Goal: Task Accomplishment & Management: Use online tool/utility

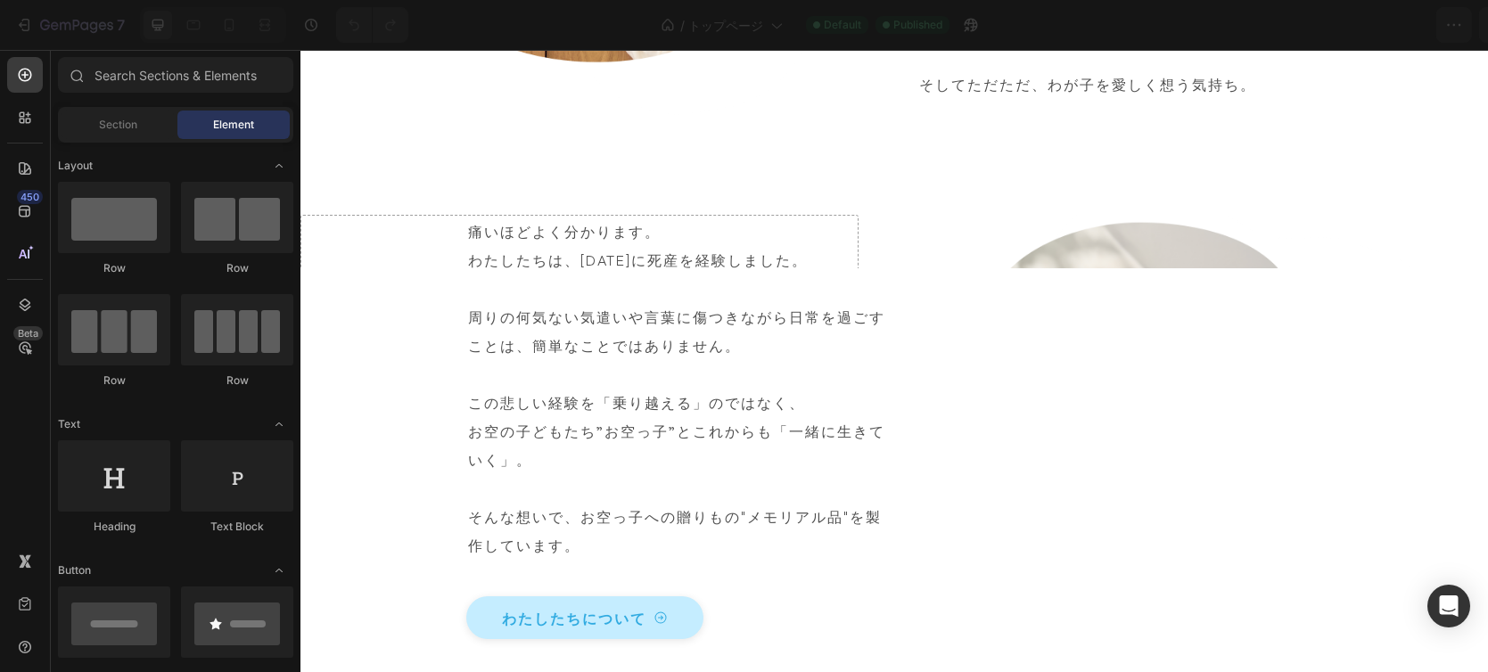
scroll to position [1008, 0]
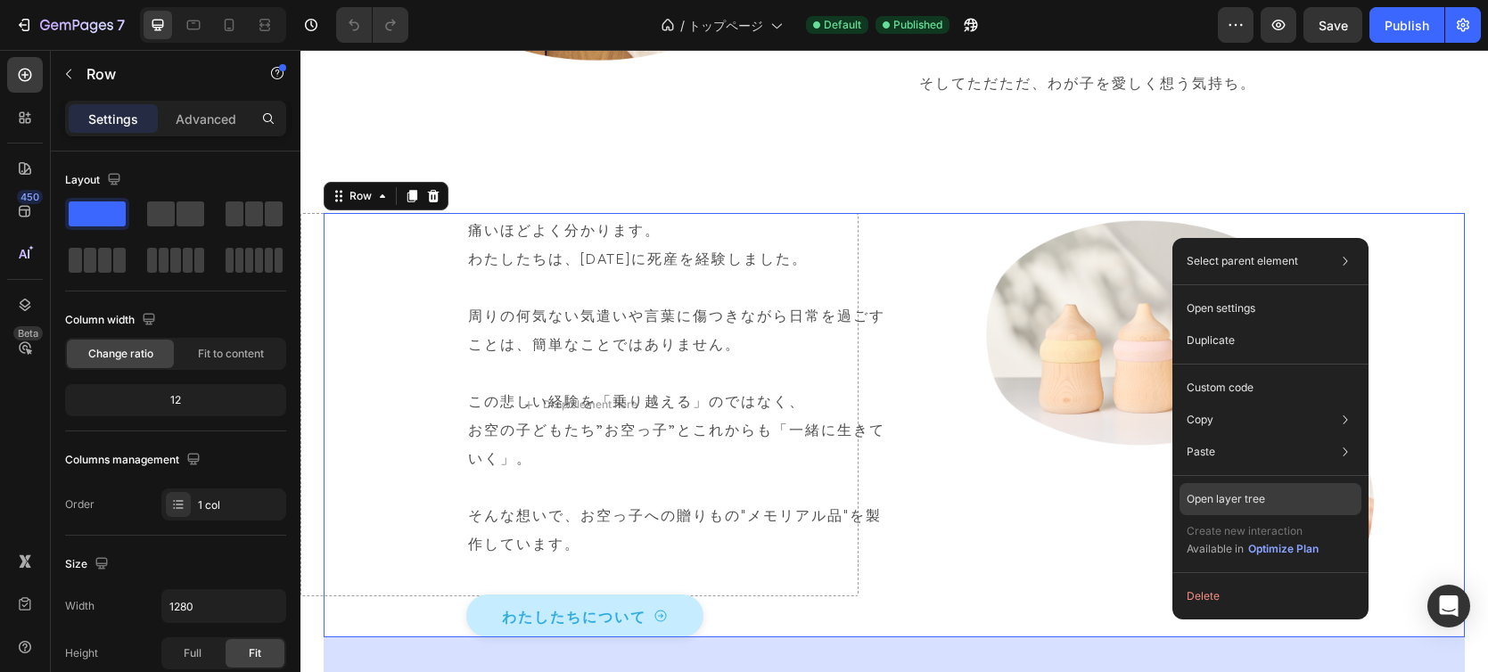
click at [1265, 492] on div "Open layer tree" at bounding box center [1271, 499] width 182 height 32
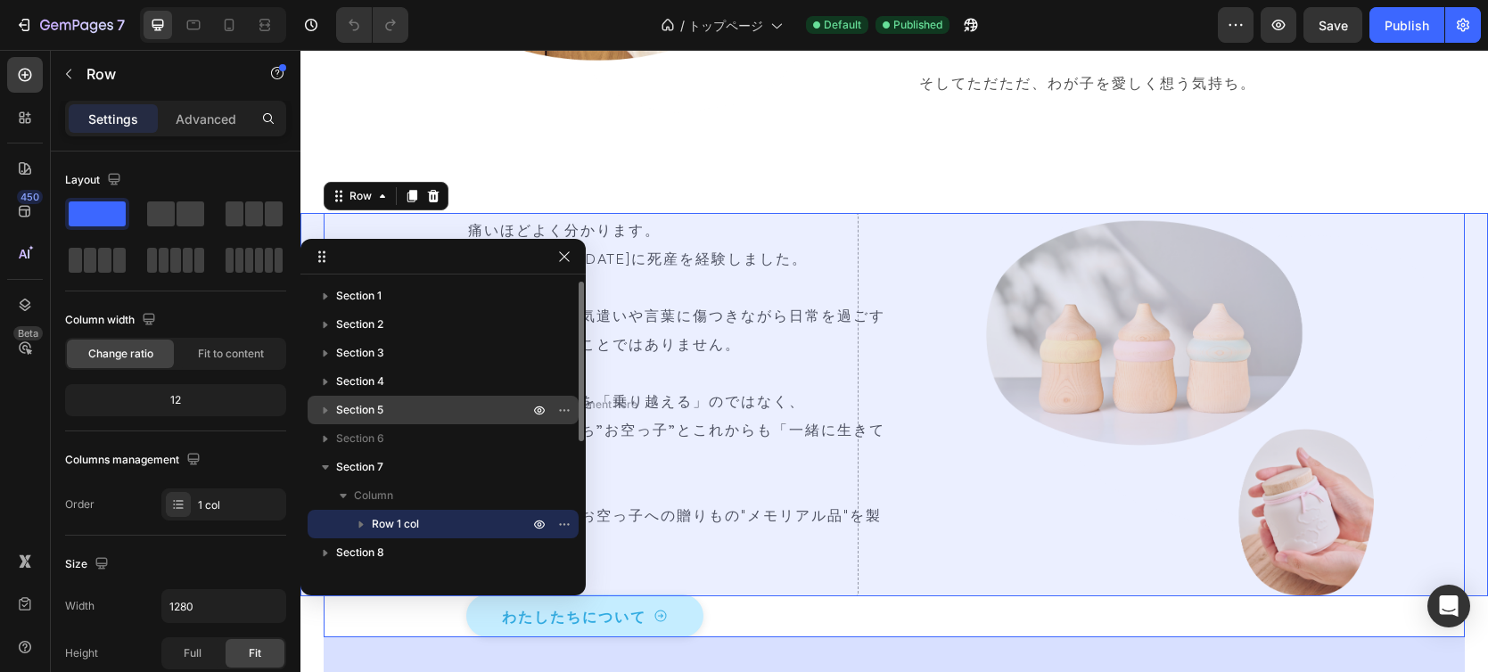
click at [395, 406] on p "Section 5" at bounding box center [434, 410] width 196 height 18
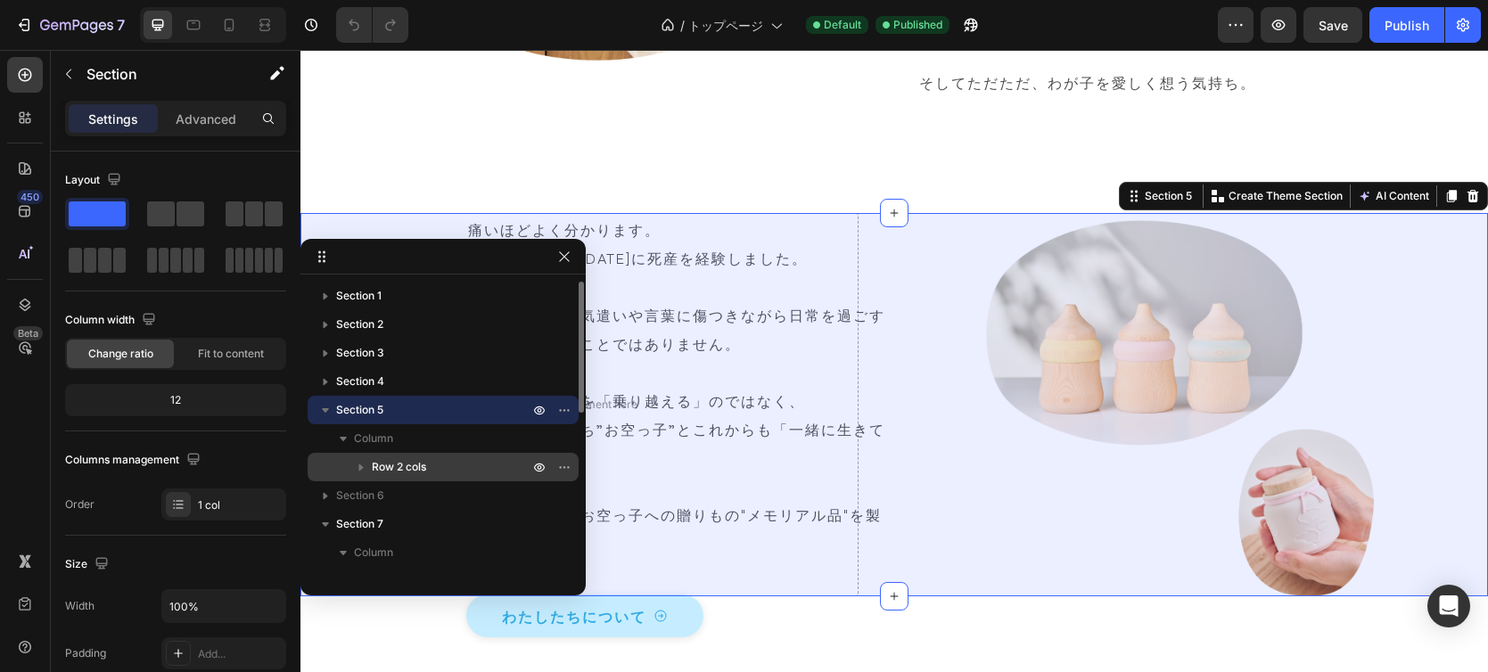
click at [359, 468] on icon "button" at bounding box center [361, 468] width 4 height 7
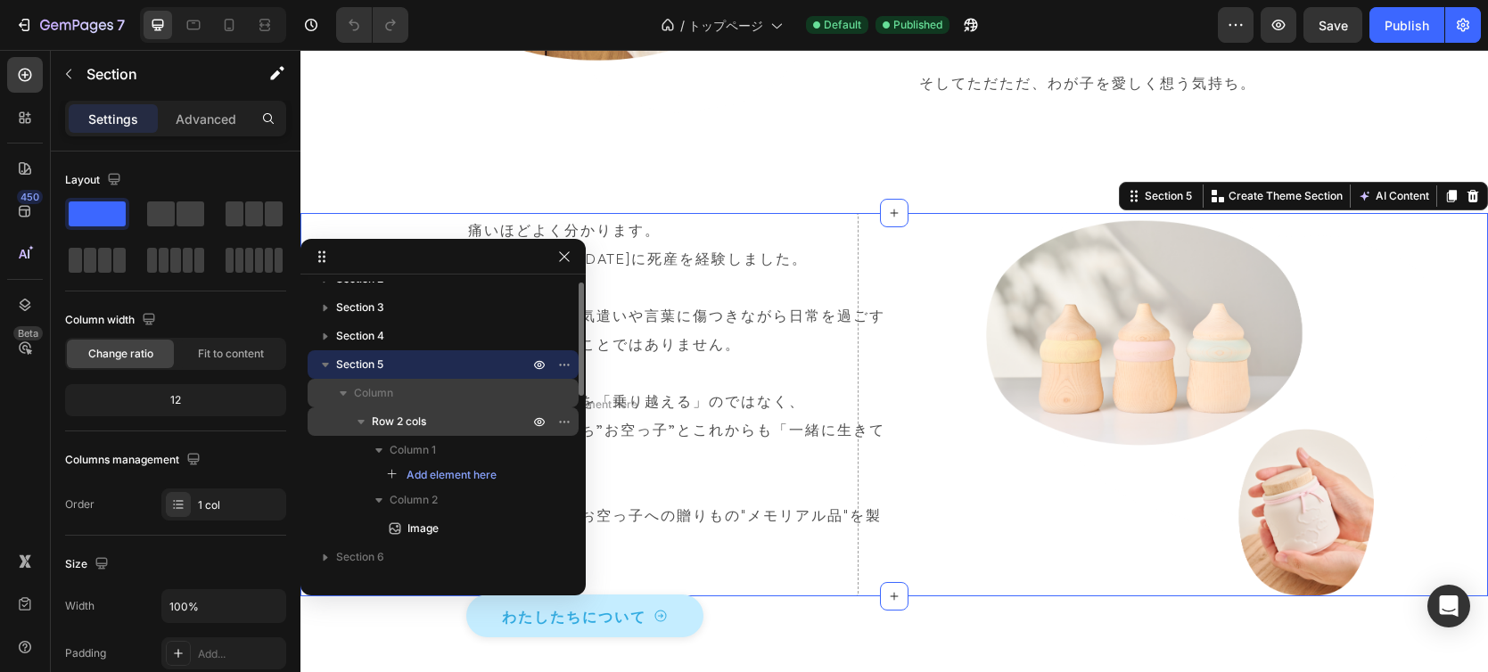
scroll to position [0, 0]
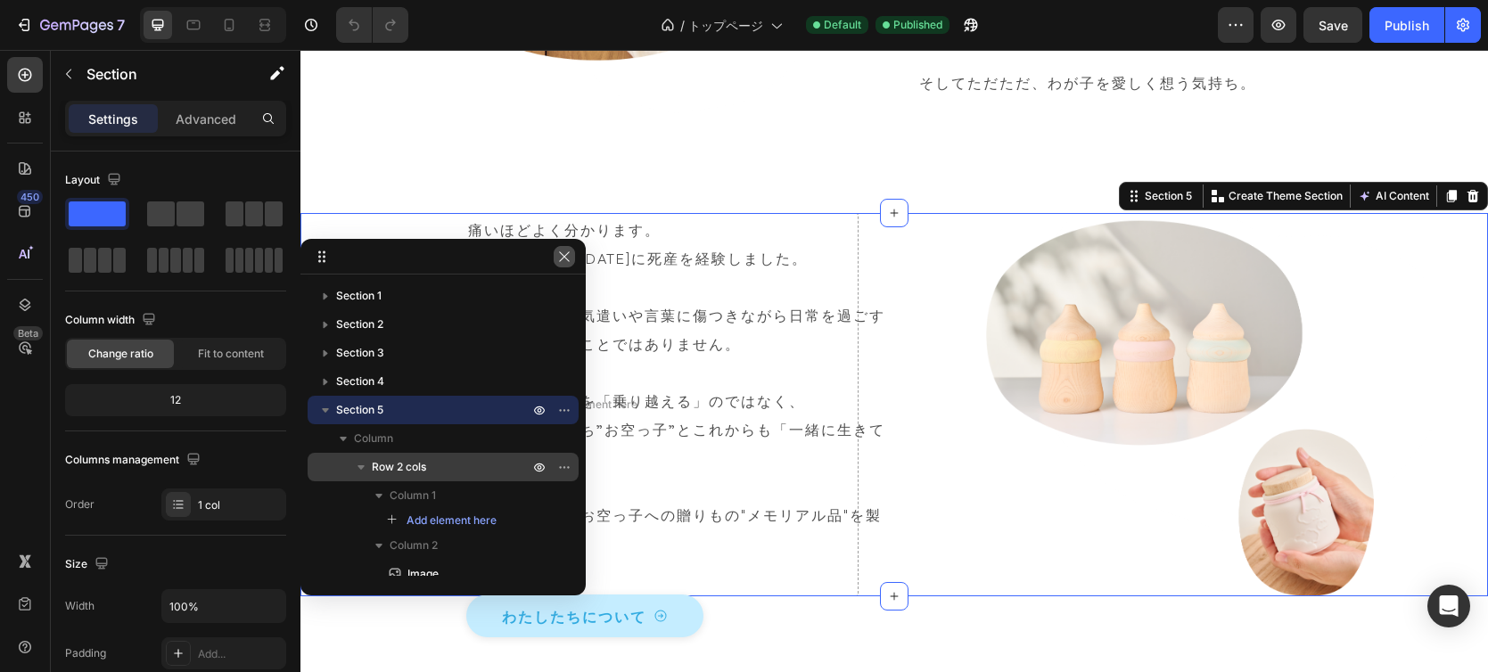
click at [554, 264] on button "button" at bounding box center [564, 256] width 21 height 21
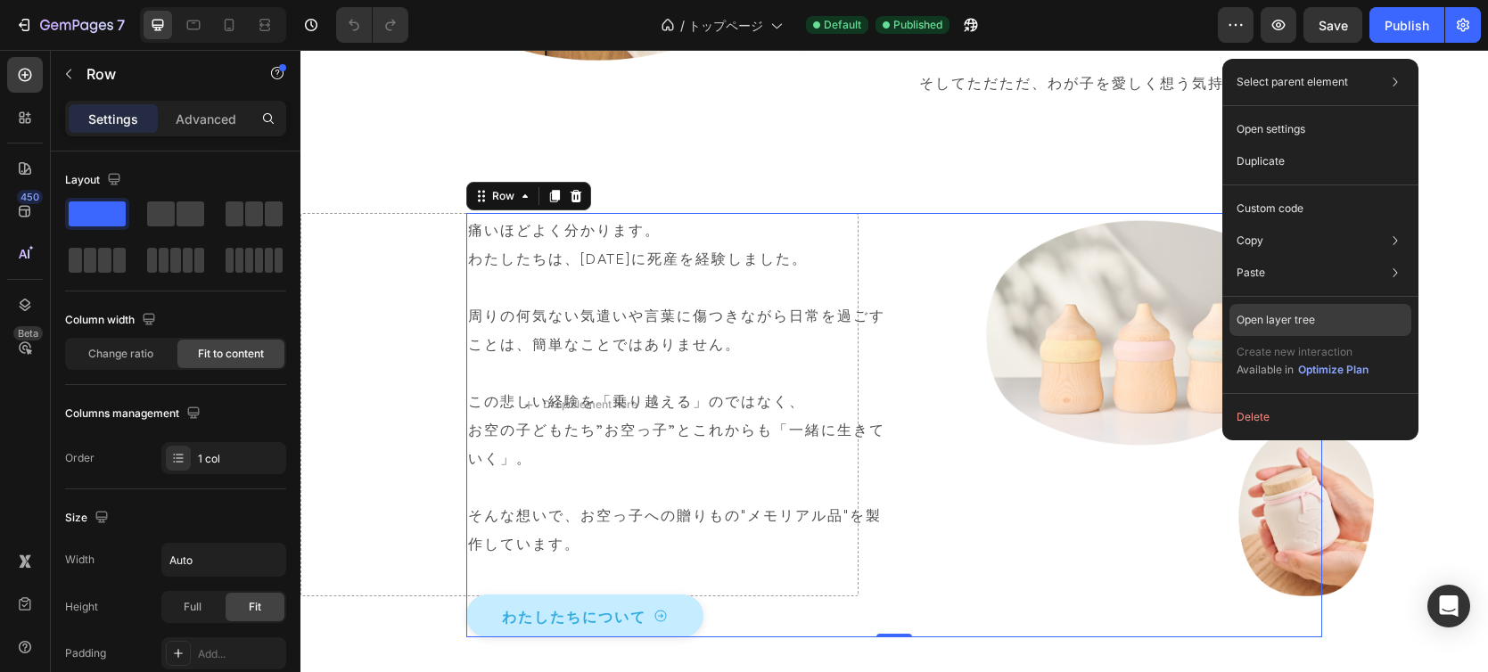
click at [1306, 332] on div "Open layer tree" at bounding box center [1321, 320] width 182 height 32
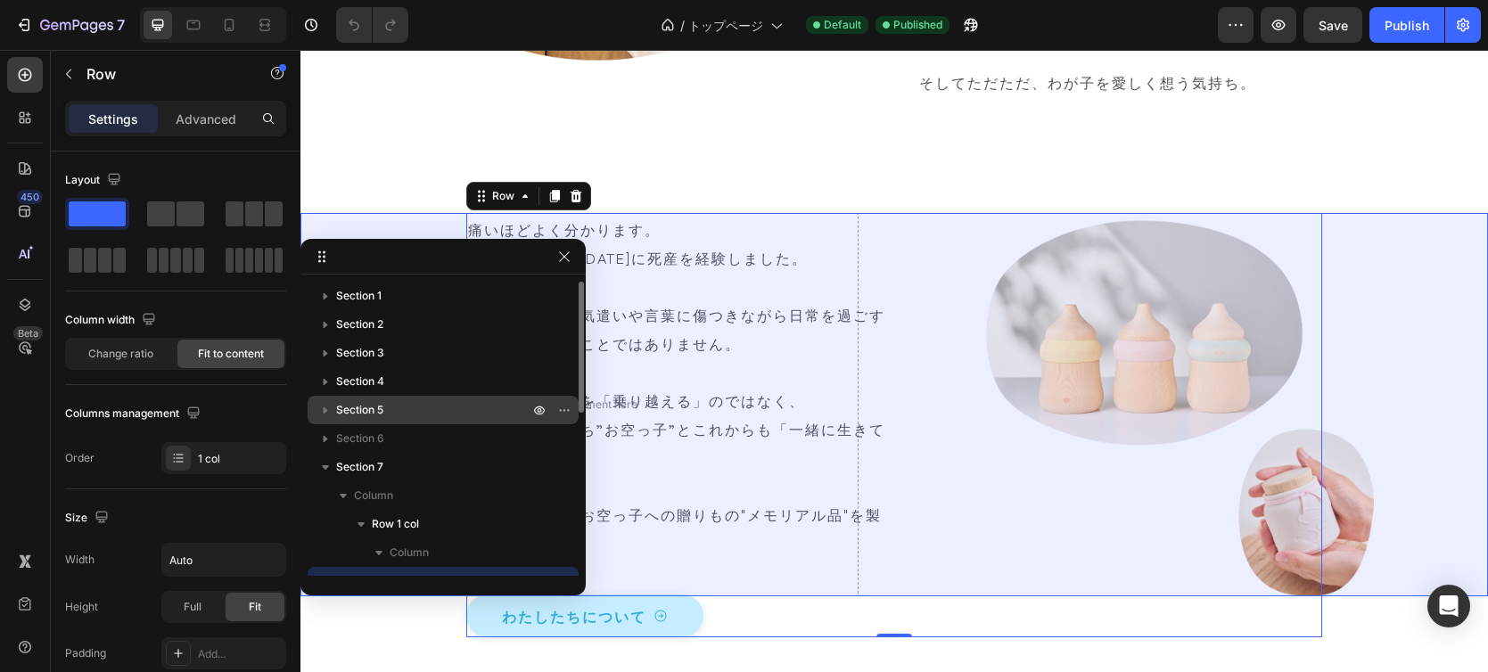
click at [359, 412] on span "Section 5" at bounding box center [359, 410] width 47 height 18
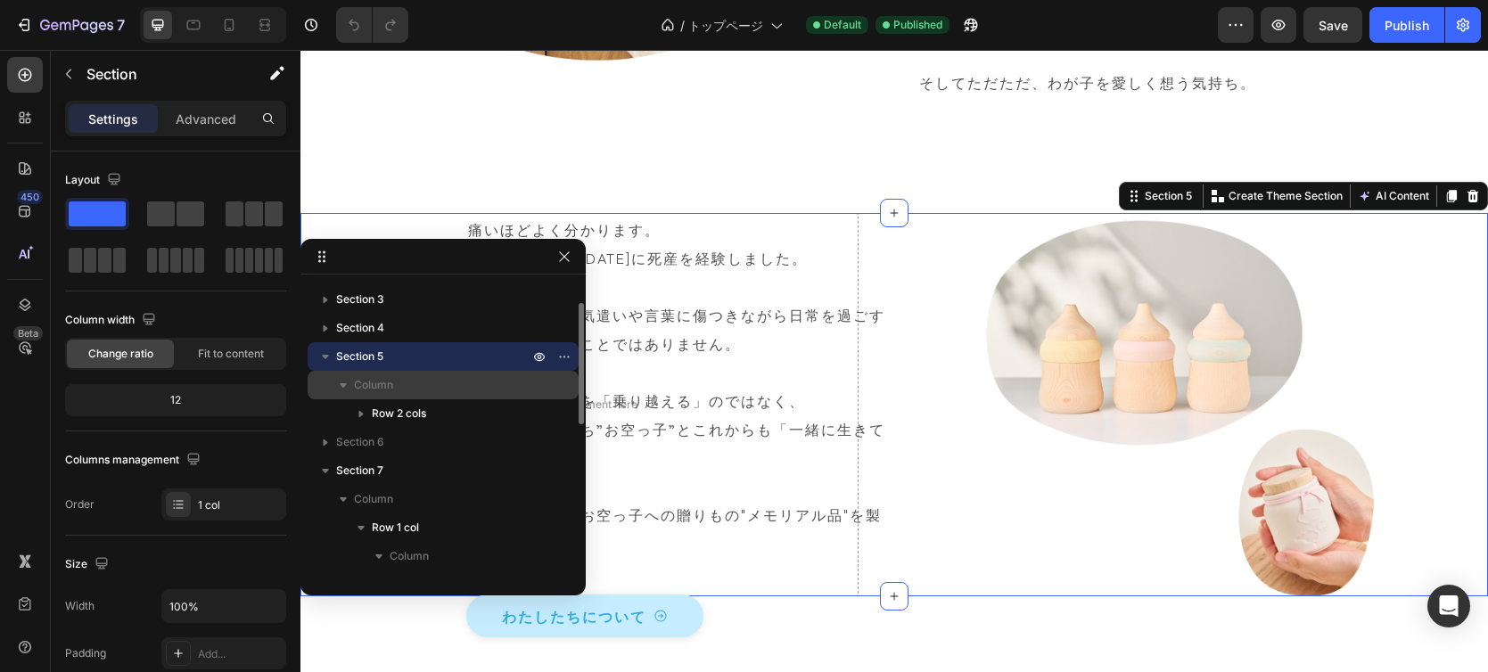
scroll to position [86, 0]
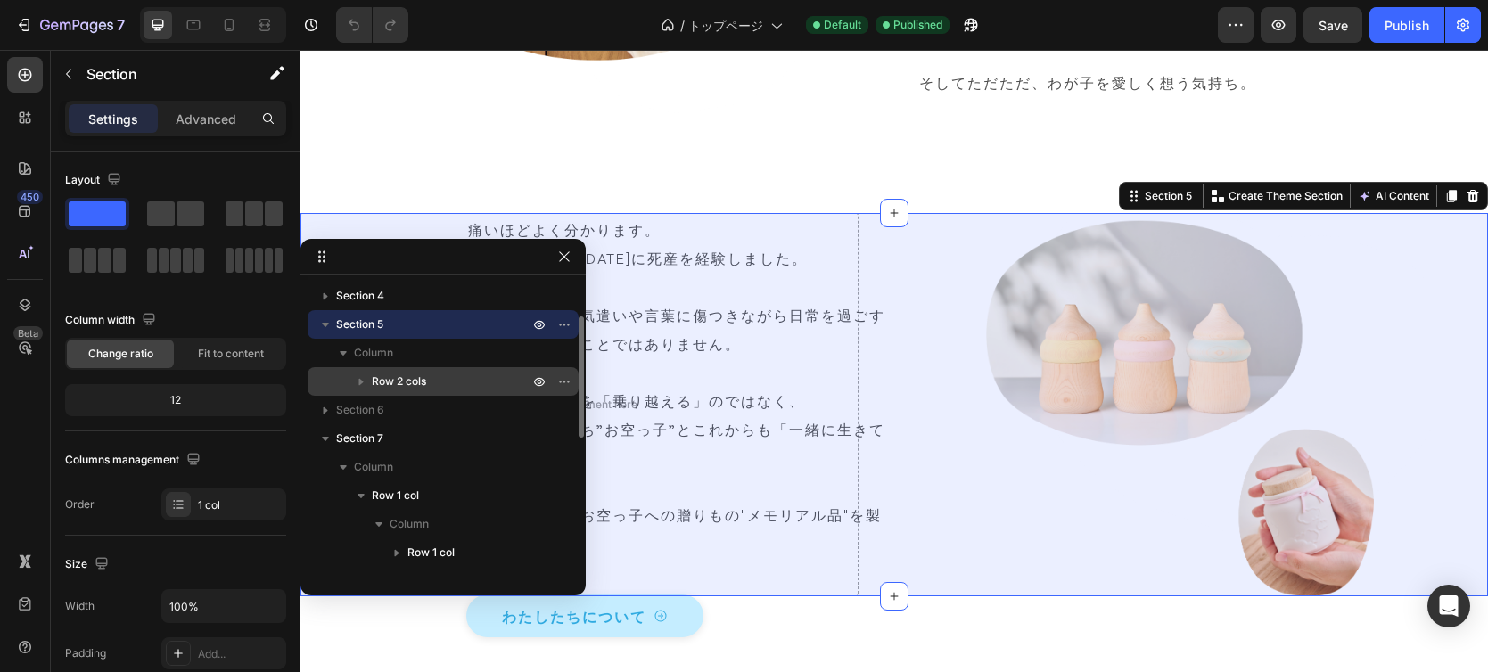
click at [360, 382] on icon "button" at bounding box center [361, 382] width 4 height 7
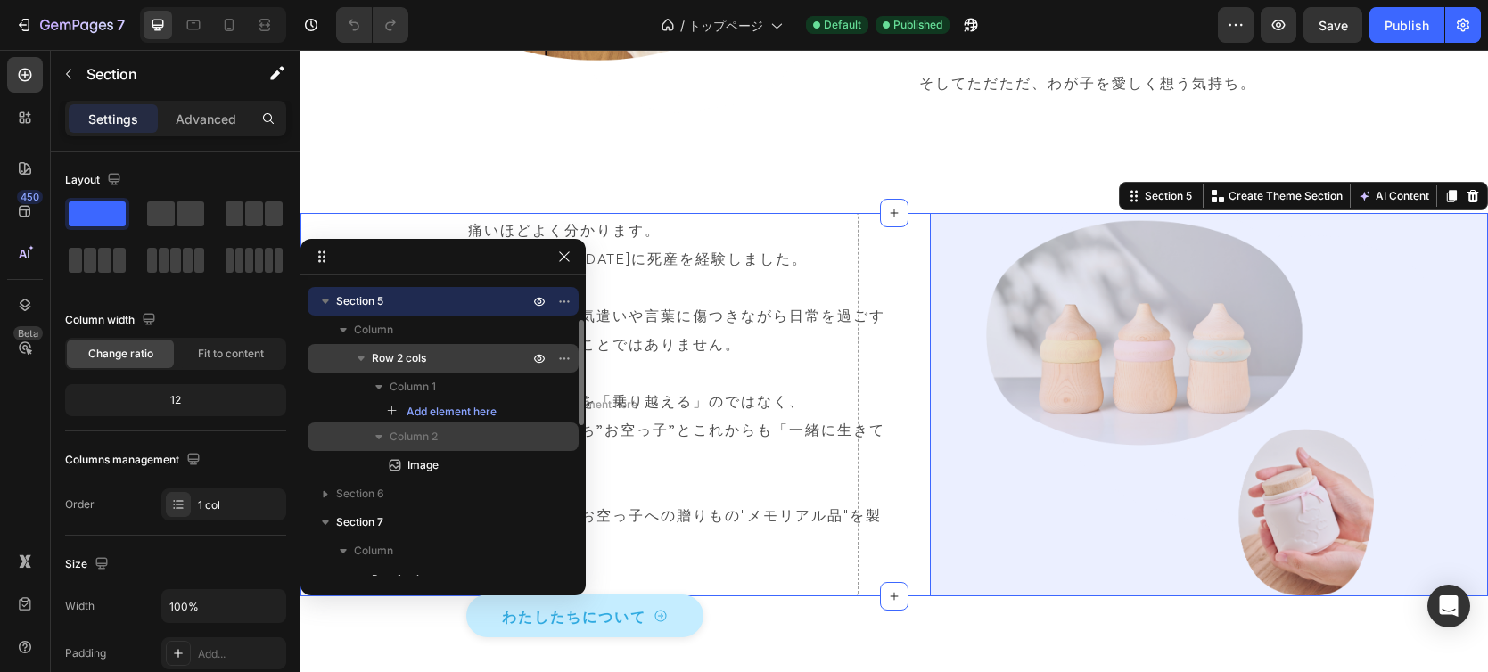
scroll to position [110, 0]
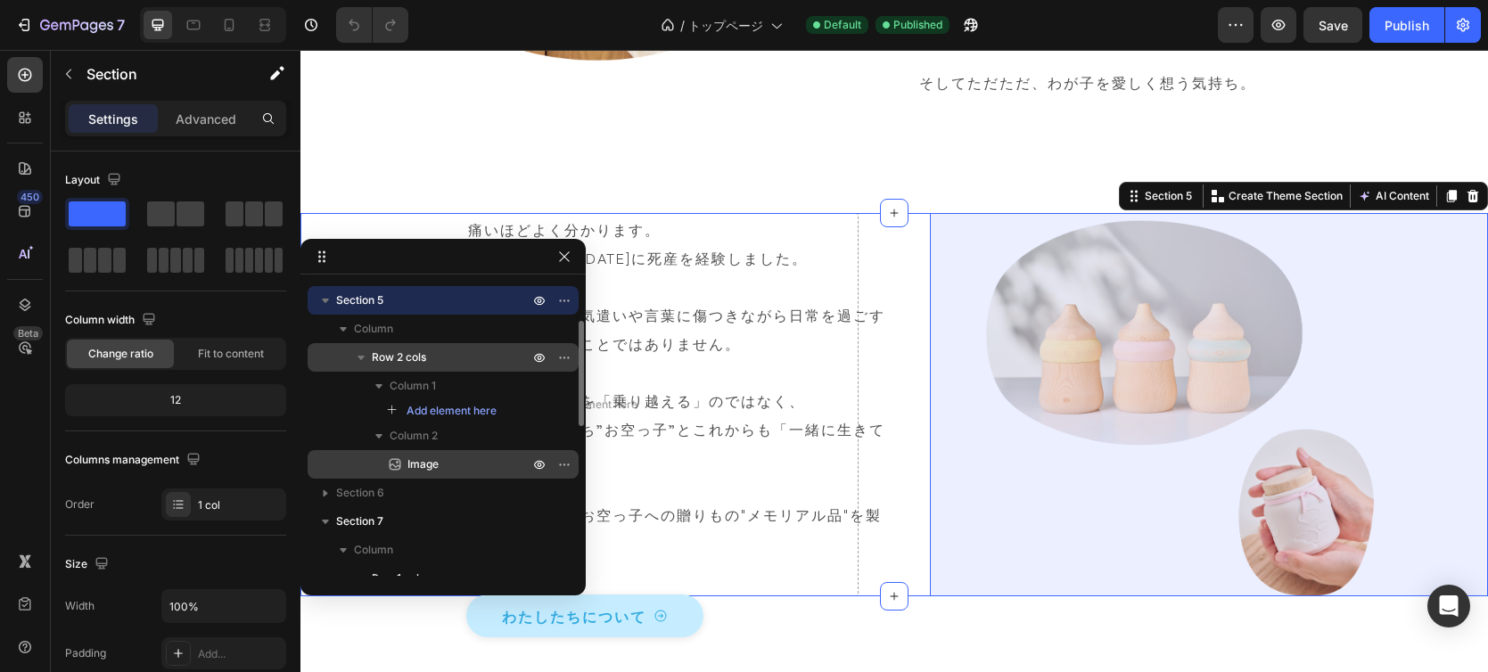
click at [424, 470] on span "Image" at bounding box center [423, 465] width 31 height 18
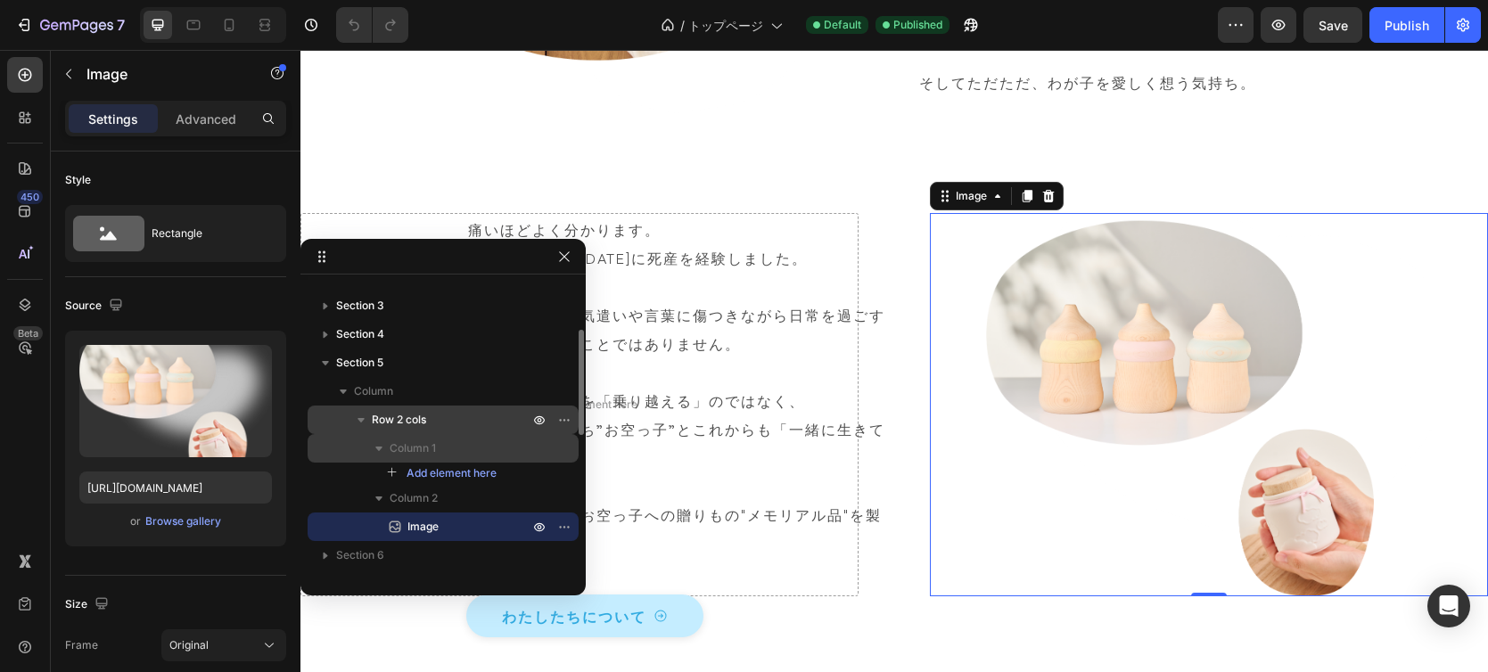
scroll to position [43, 0]
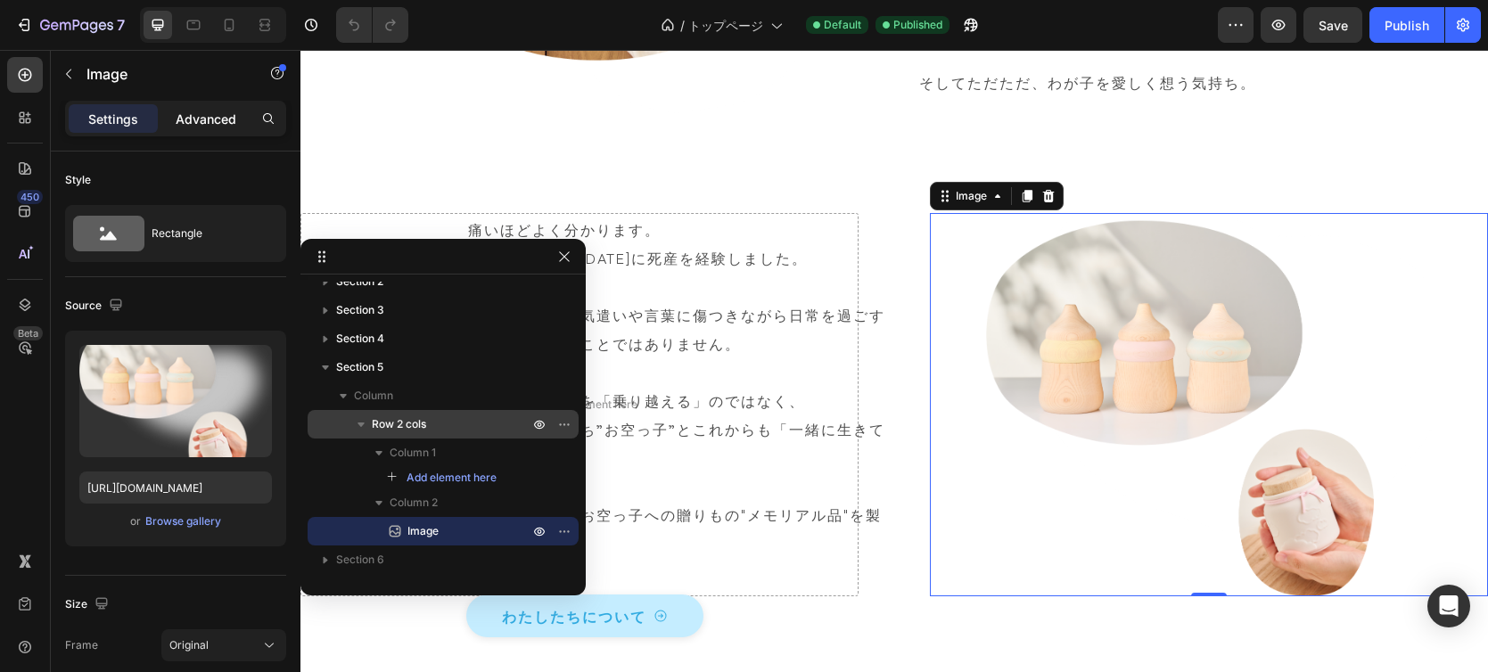
click at [210, 123] on p "Advanced" at bounding box center [206, 119] width 61 height 19
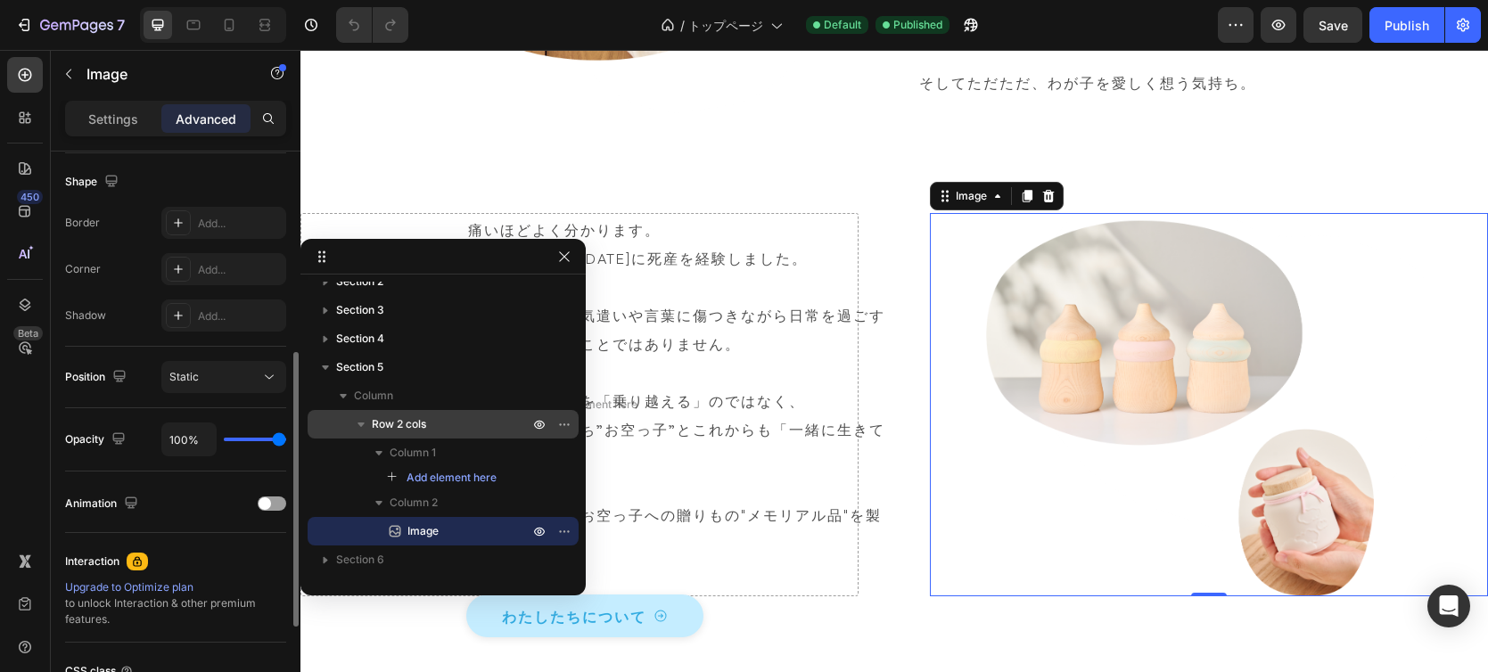
scroll to position [425, 0]
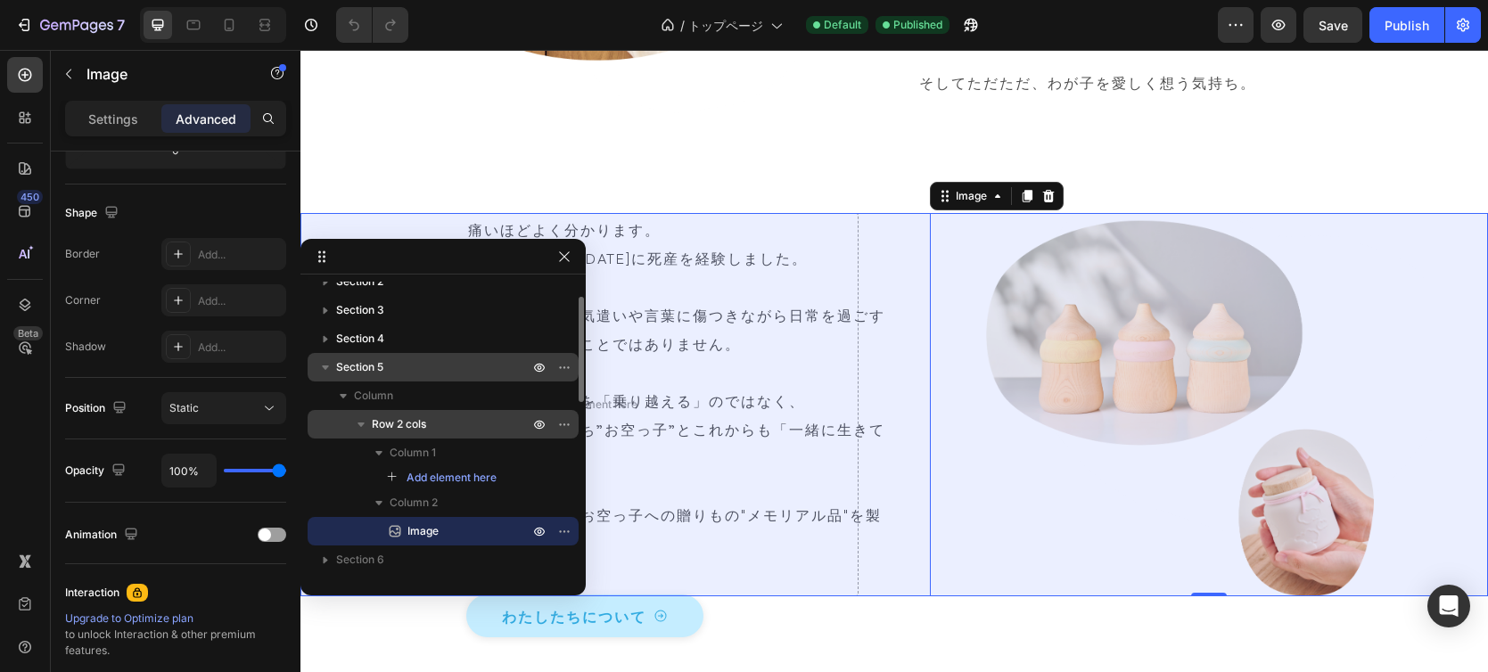
click at [401, 367] on p "Section 5" at bounding box center [434, 368] width 196 height 18
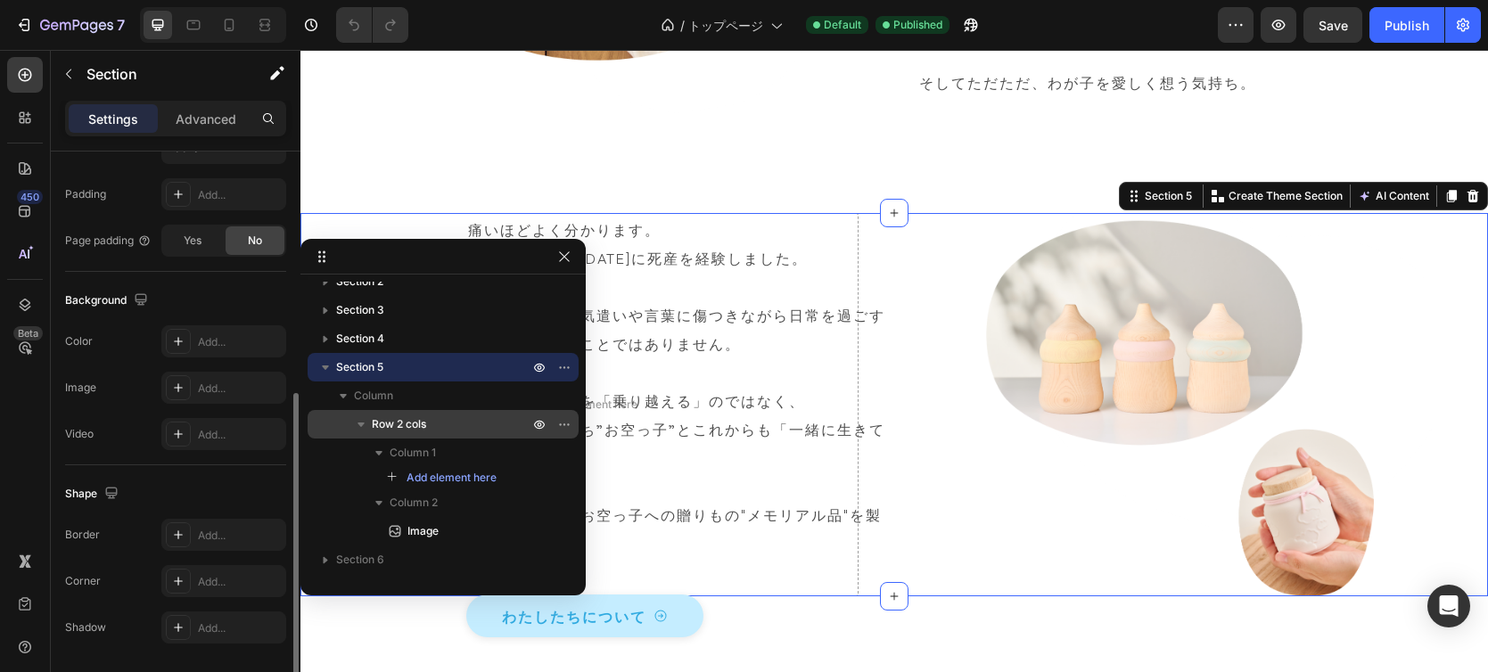
scroll to position [495, 0]
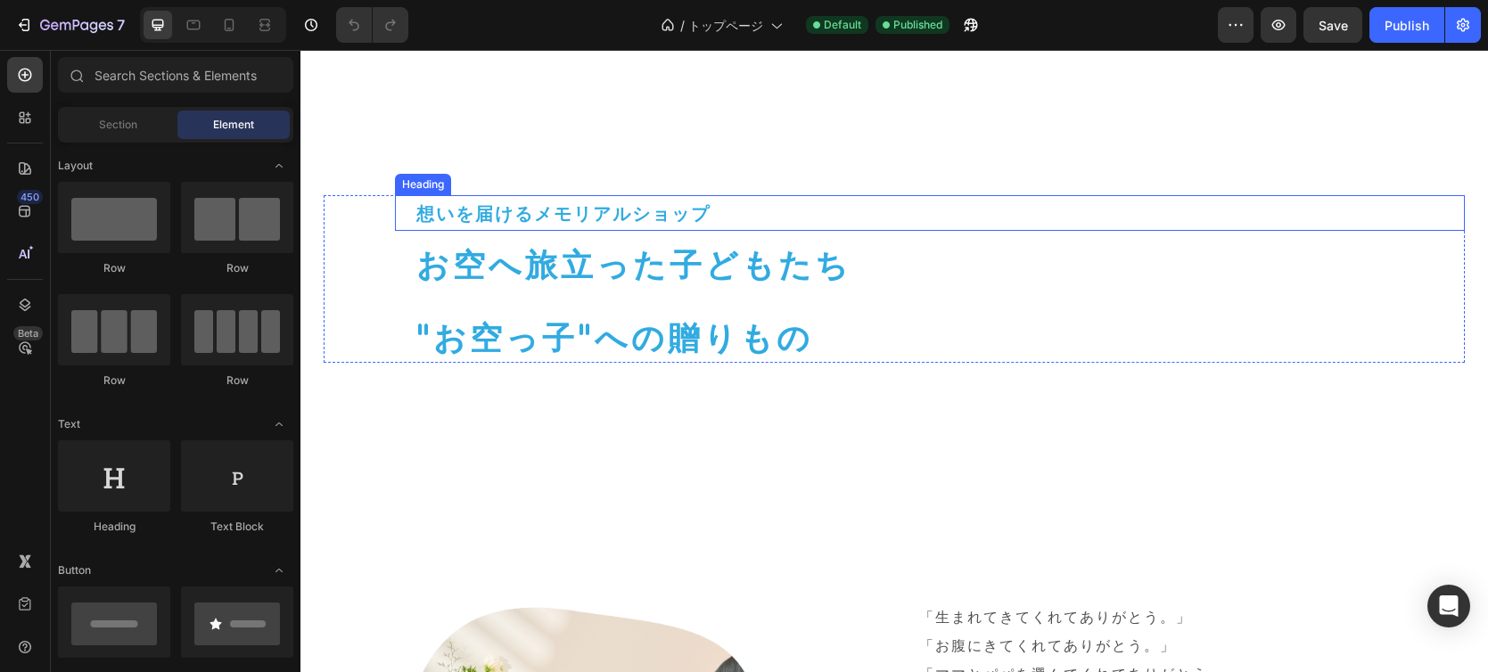
scroll to position [543, 0]
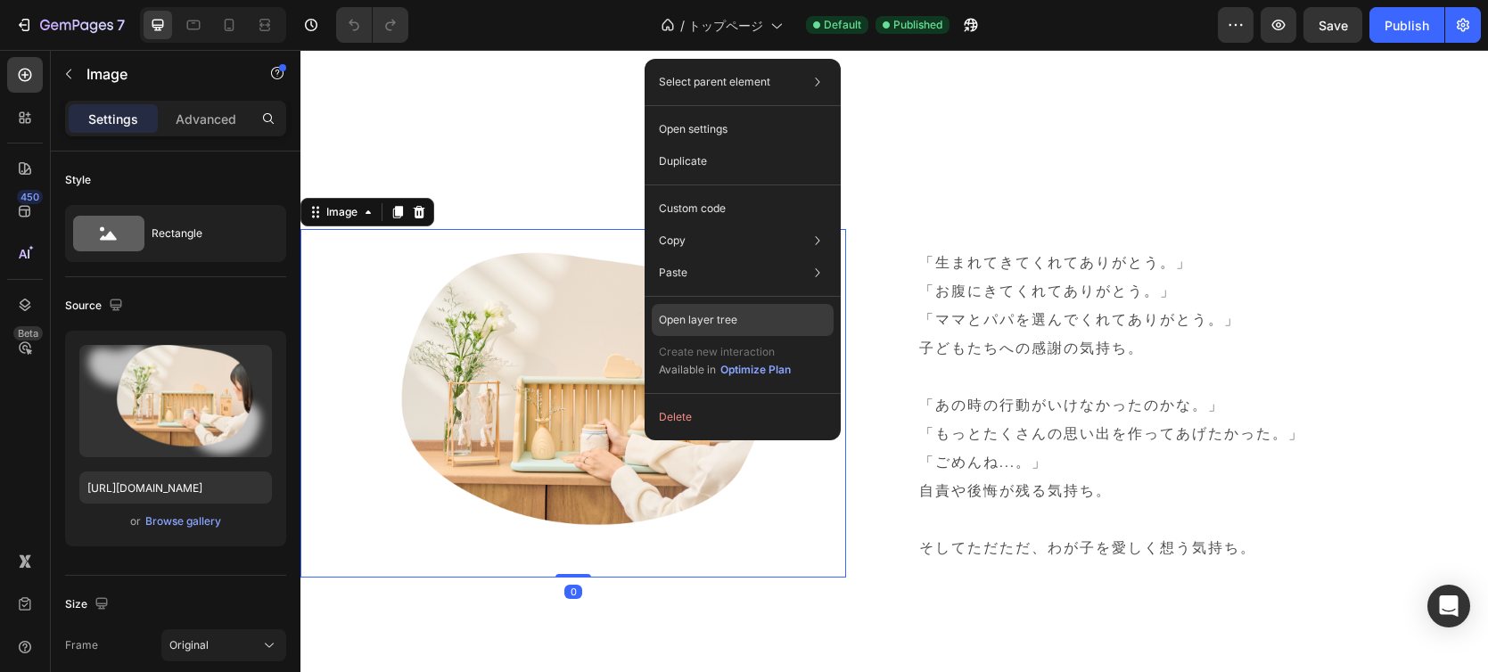
click at [759, 316] on div "Open layer tree" at bounding box center [743, 320] width 182 height 32
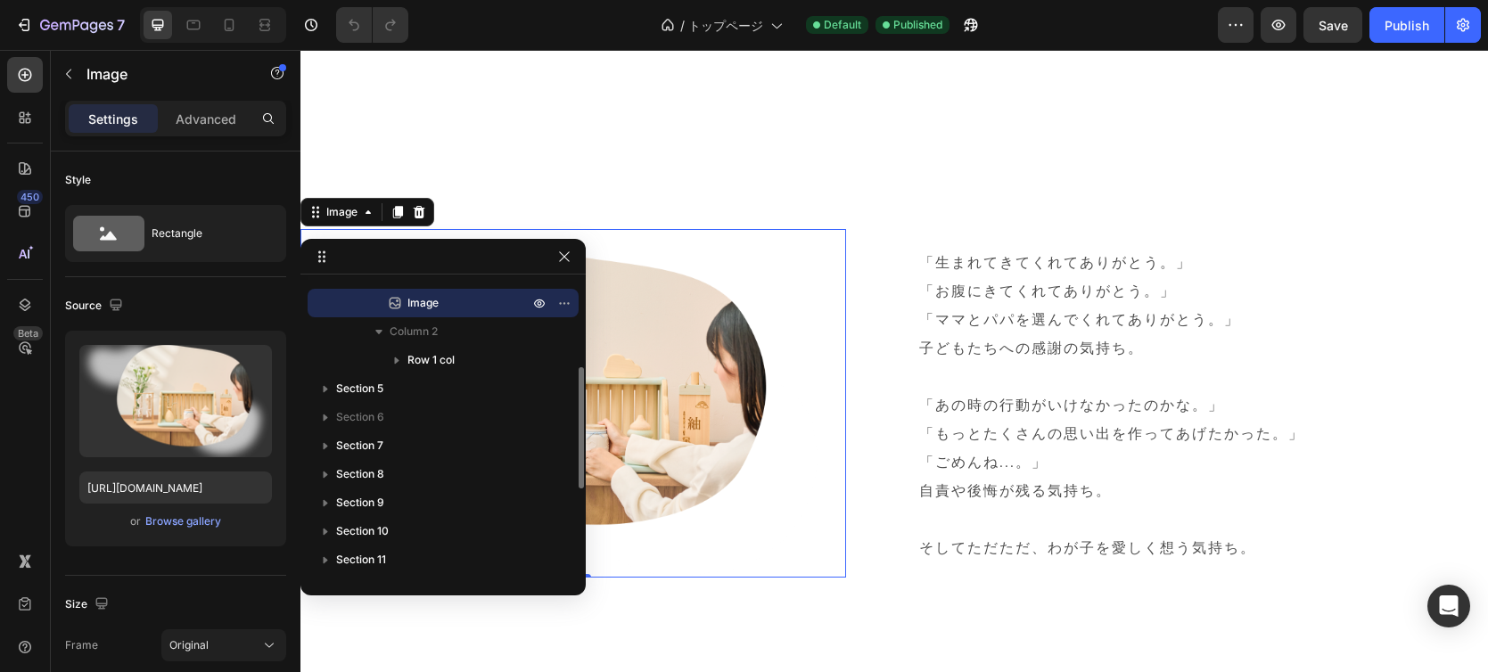
scroll to position [200, 0]
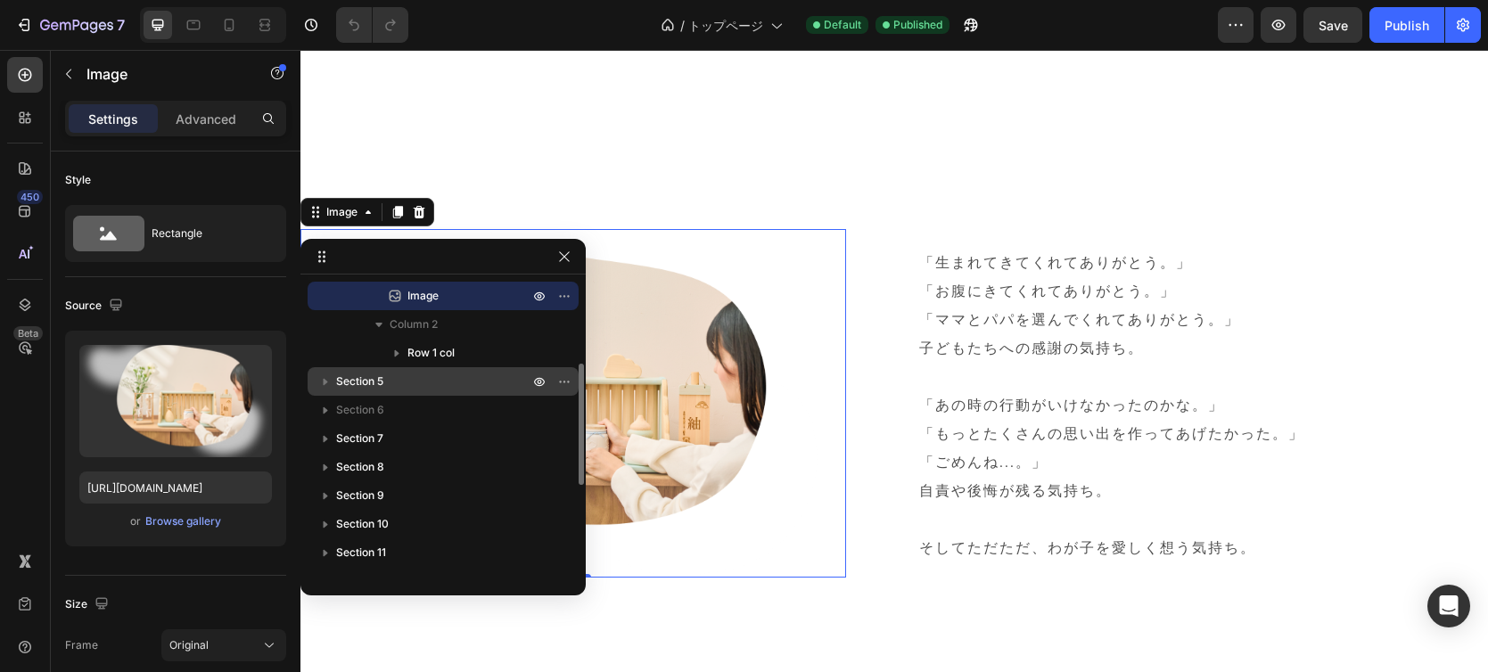
click at [375, 373] on span "Section 5" at bounding box center [359, 382] width 47 height 18
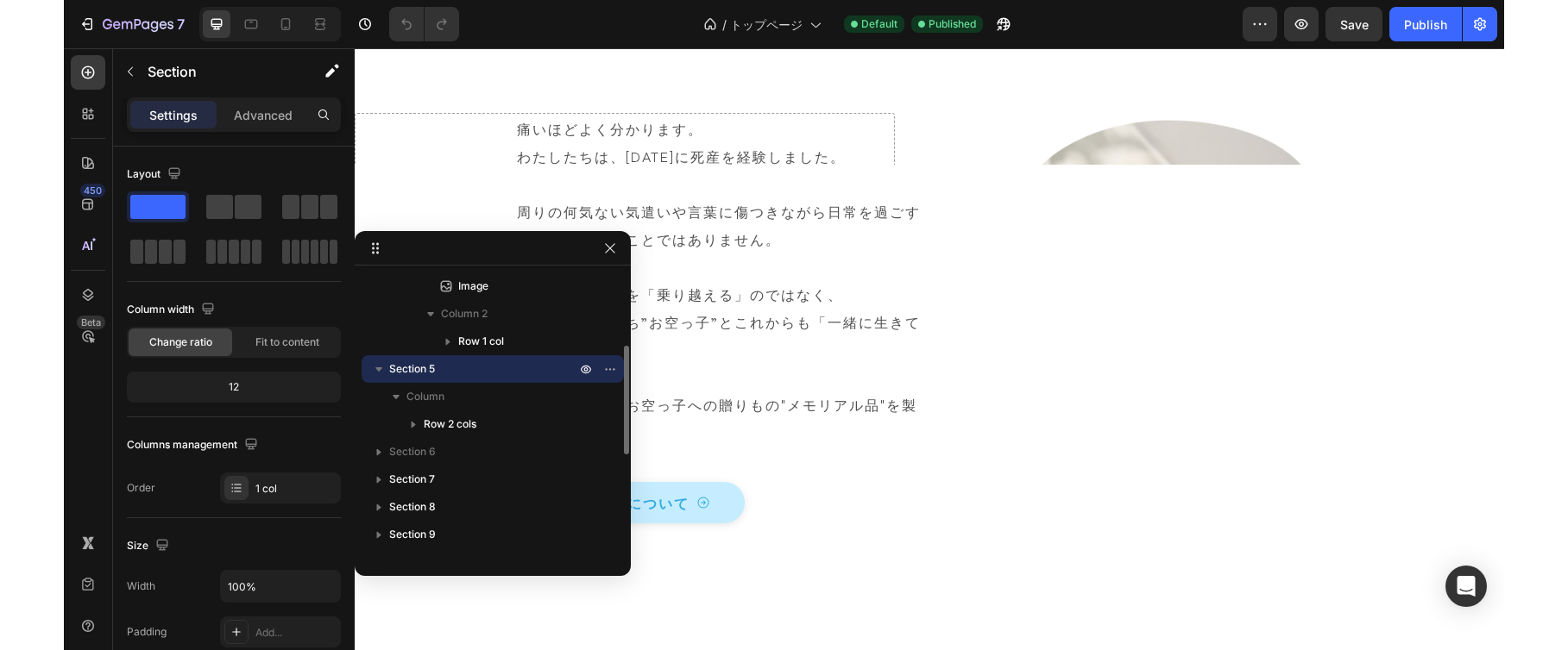
scroll to position [1073, 0]
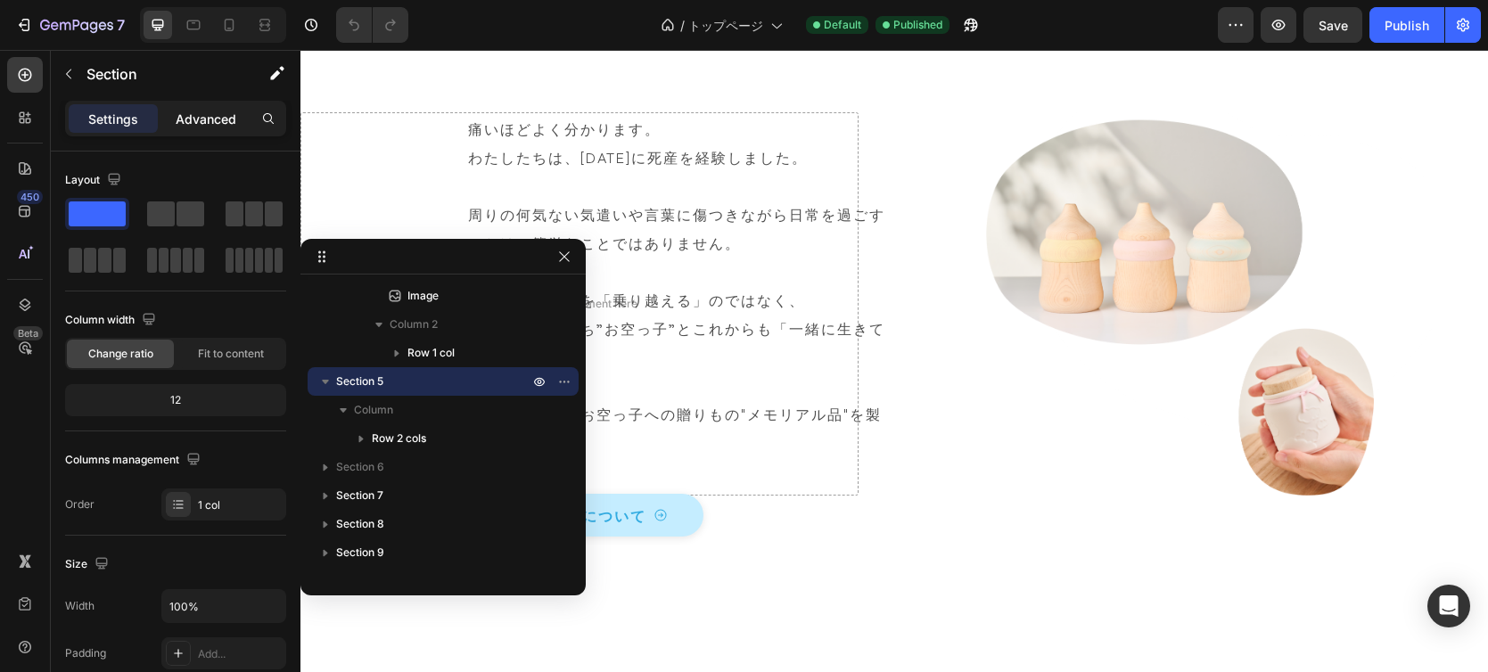
click at [202, 121] on p "Advanced" at bounding box center [206, 119] width 61 height 19
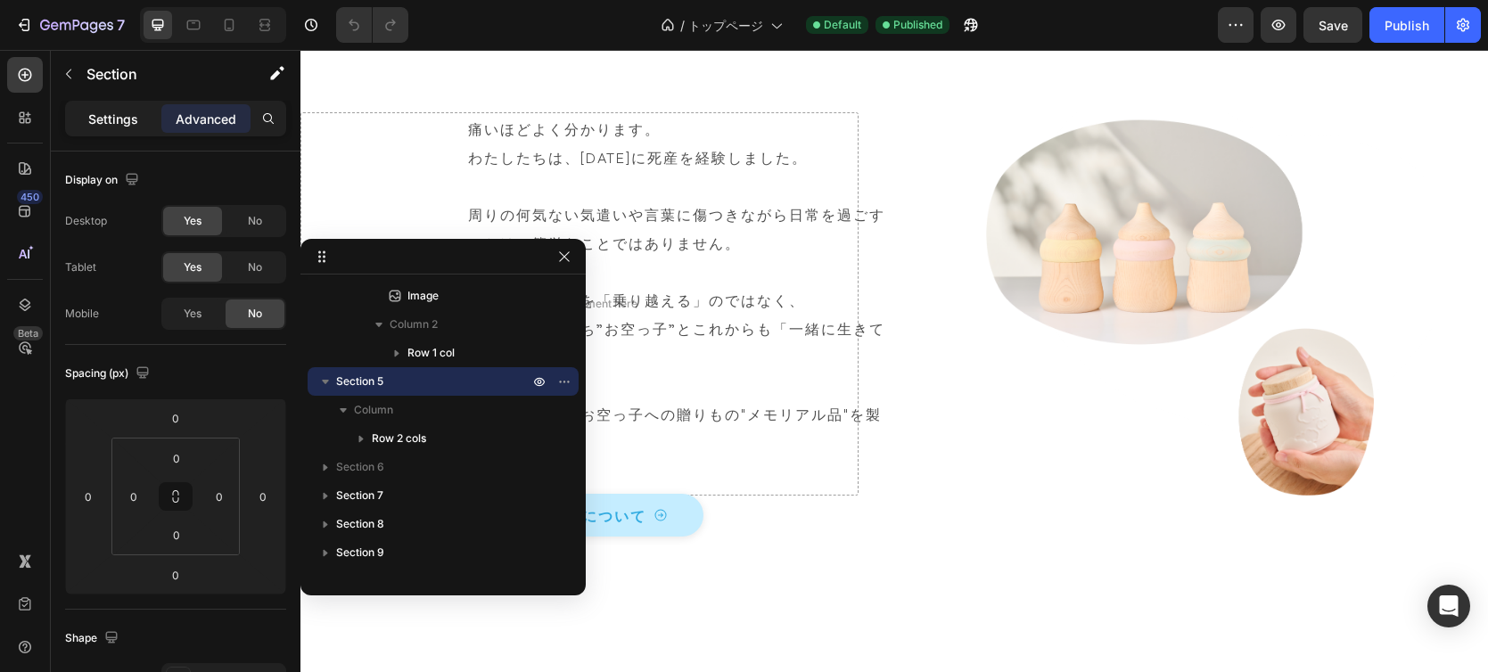
click at [120, 120] on p "Settings" at bounding box center [113, 119] width 50 height 19
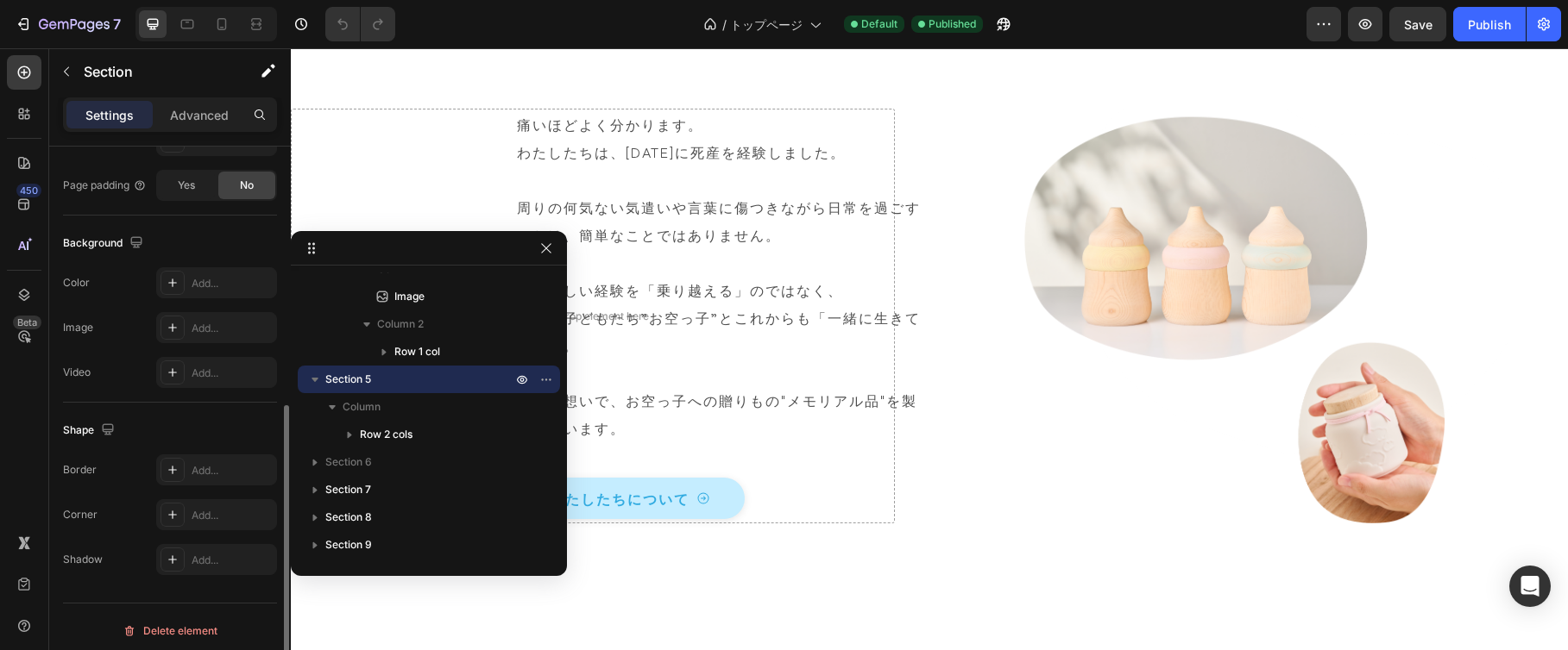
scroll to position [499, 0]
click at [203, 116] on p "Advanced" at bounding box center [199, 115] width 59 height 18
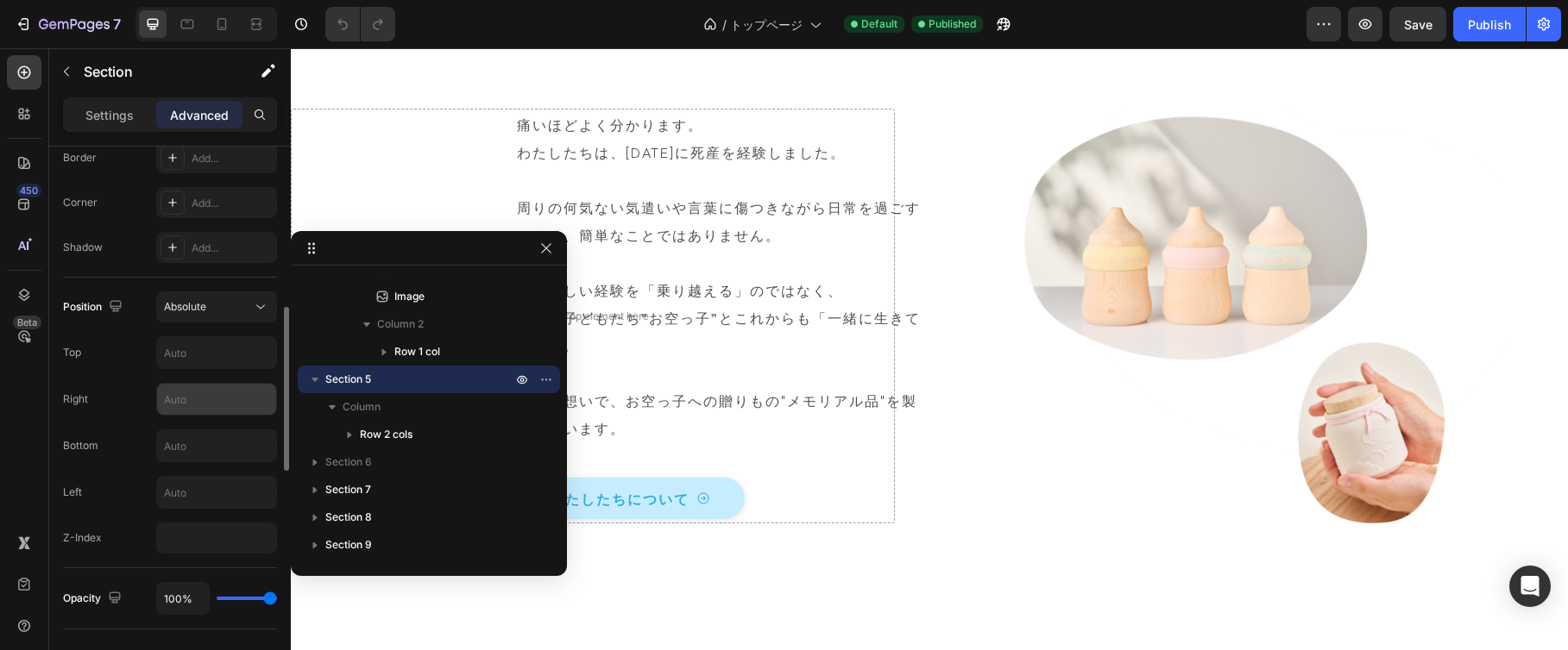
scroll to position [564, 0]
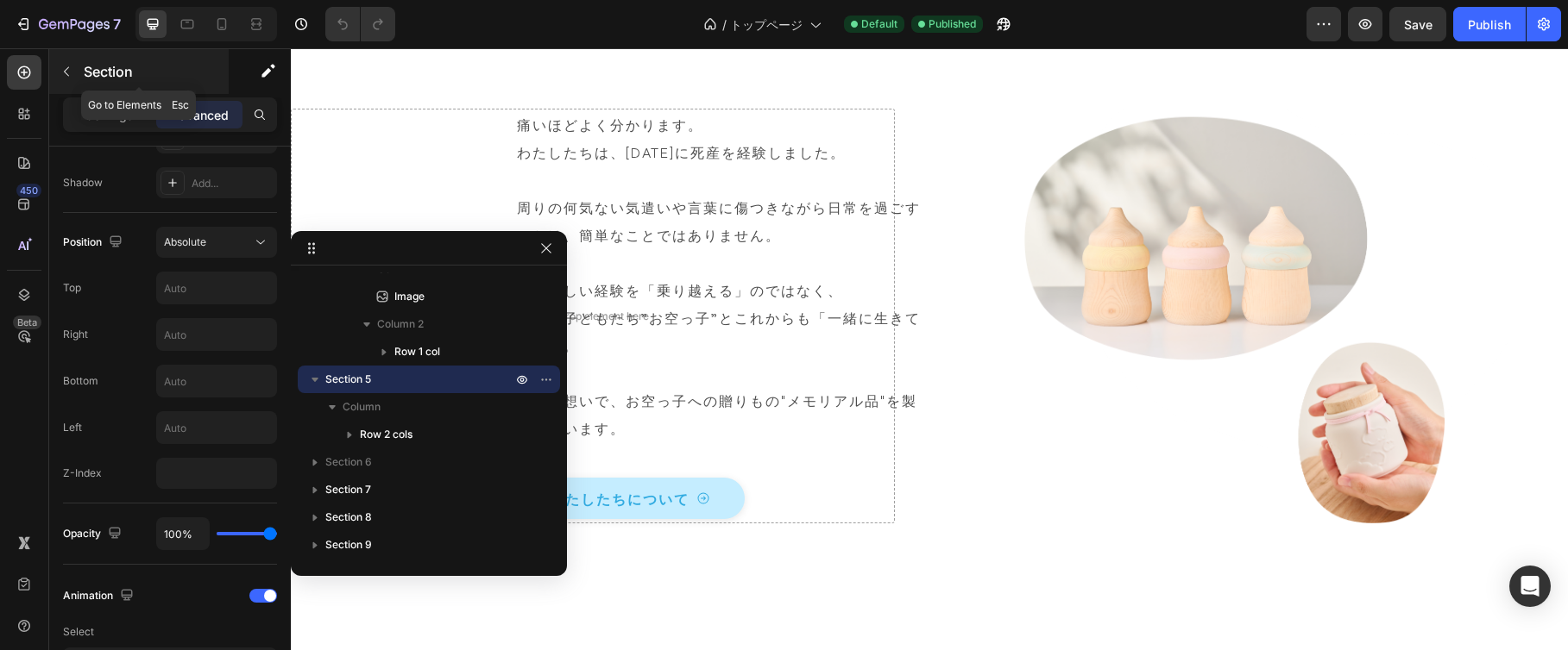
click at [168, 75] on p "Section" at bounding box center [155, 71] width 141 height 20
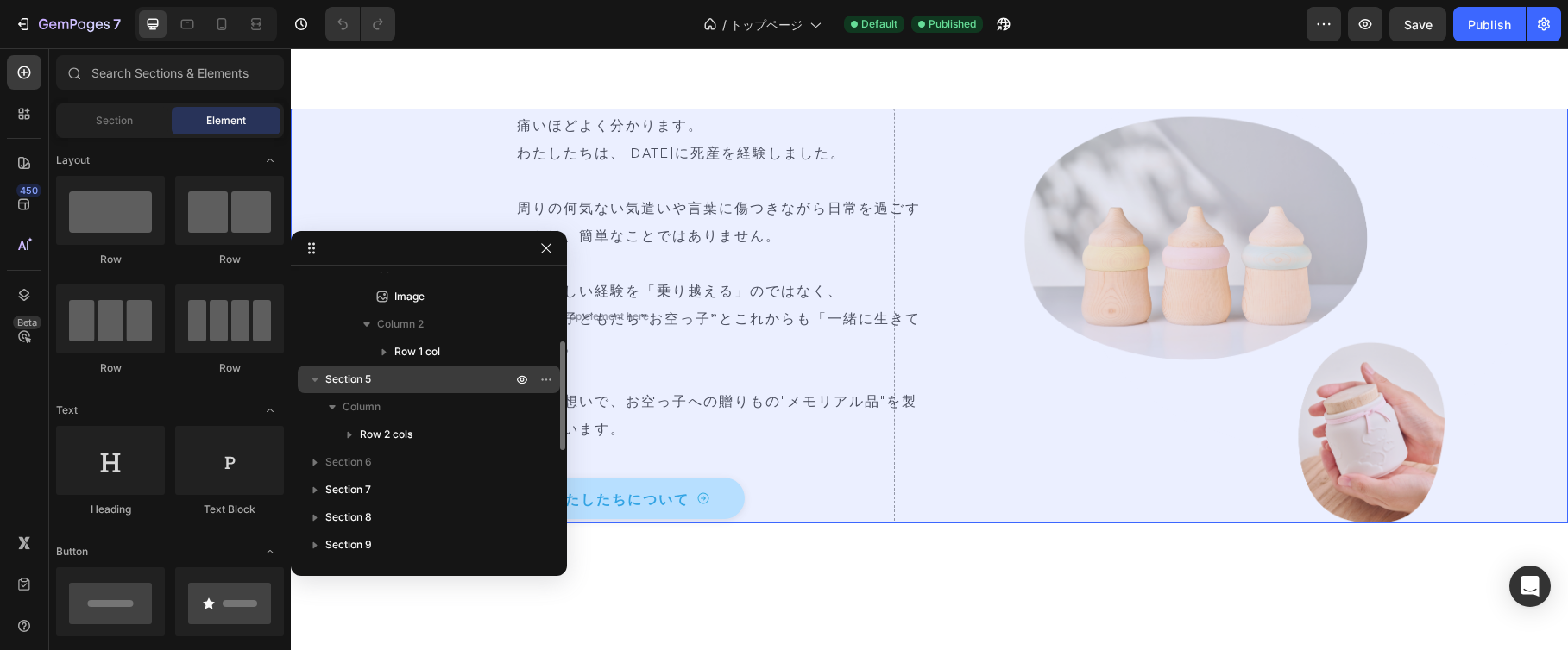
click at [375, 370] on p "Section 5" at bounding box center [420, 379] width 190 height 17
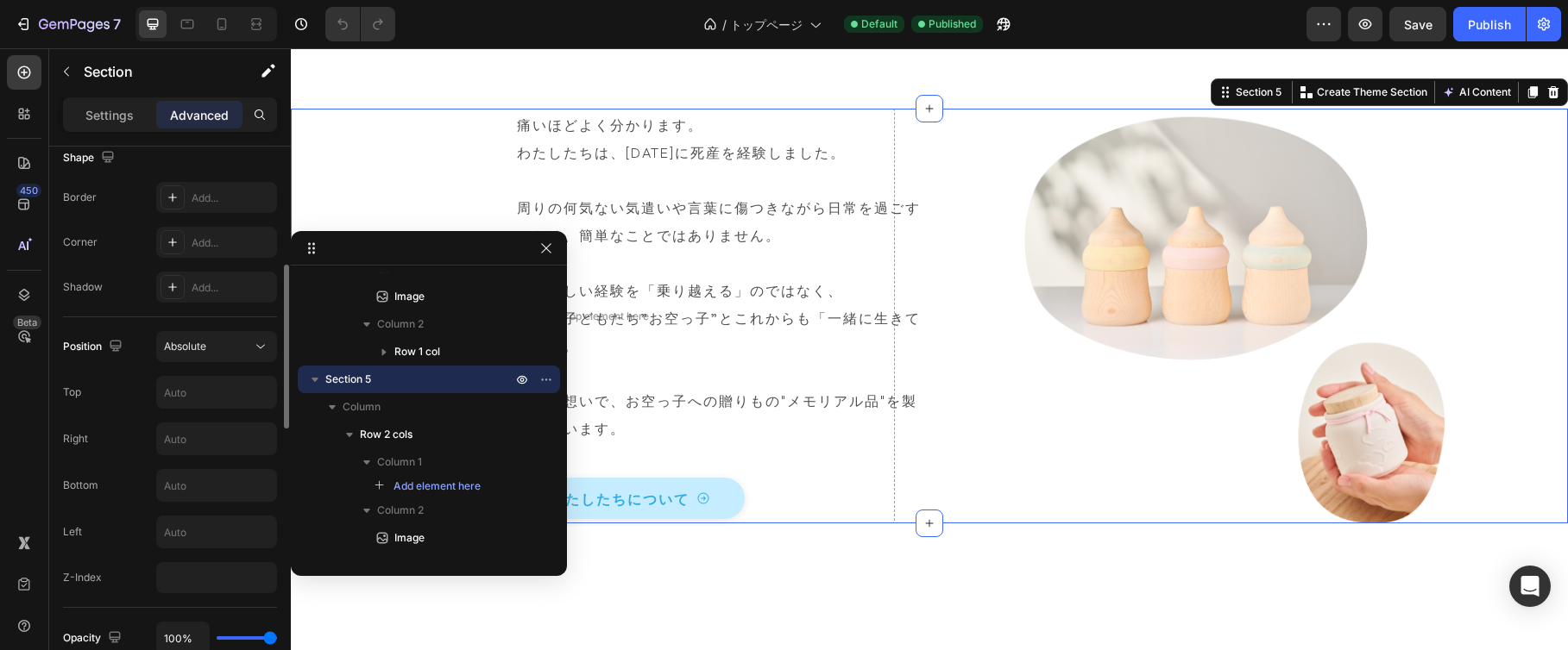
scroll to position [460, 0]
click at [255, 347] on icon at bounding box center [260, 346] width 17 height 17
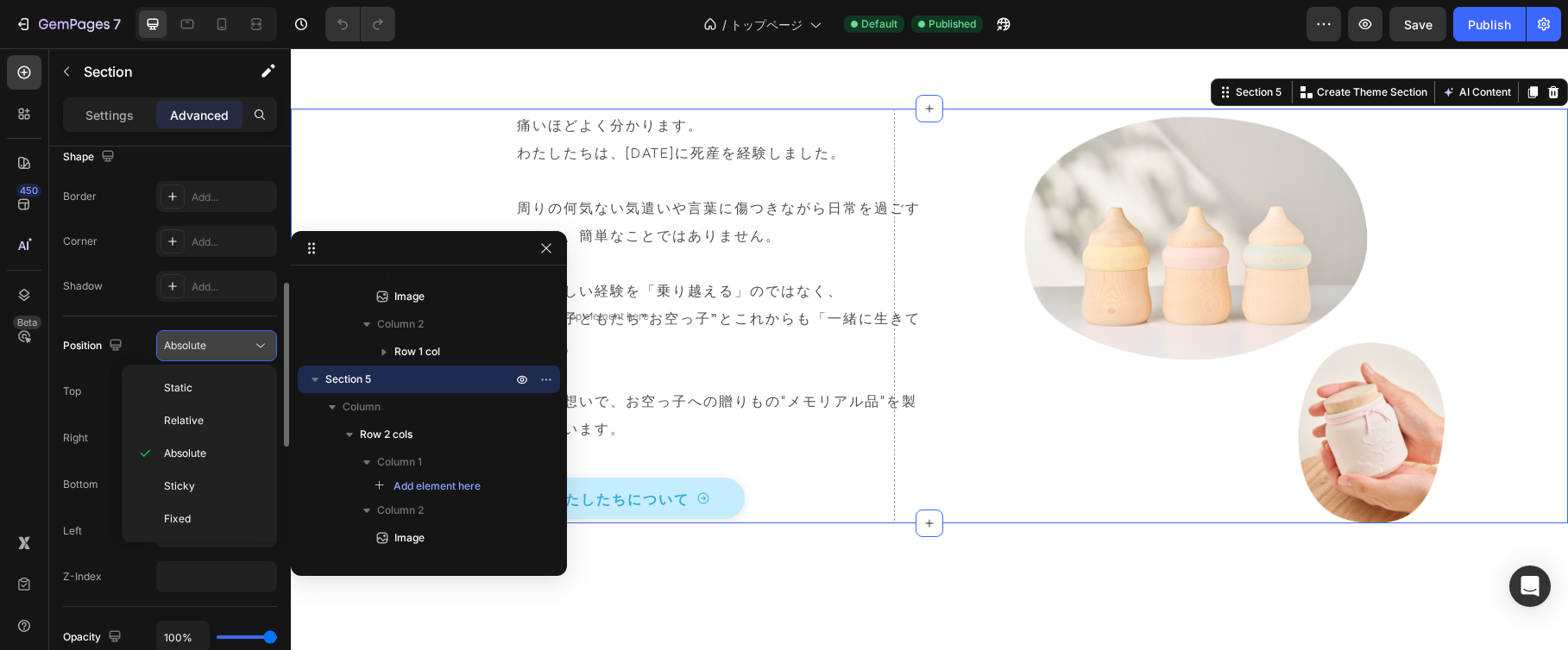
click at [255, 347] on icon at bounding box center [260, 346] width 17 height 17
click at [223, 338] on div "Absolute" at bounding box center [216, 346] width 106 height 17
click at [551, 249] on icon "button" at bounding box center [546, 249] width 14 height 14
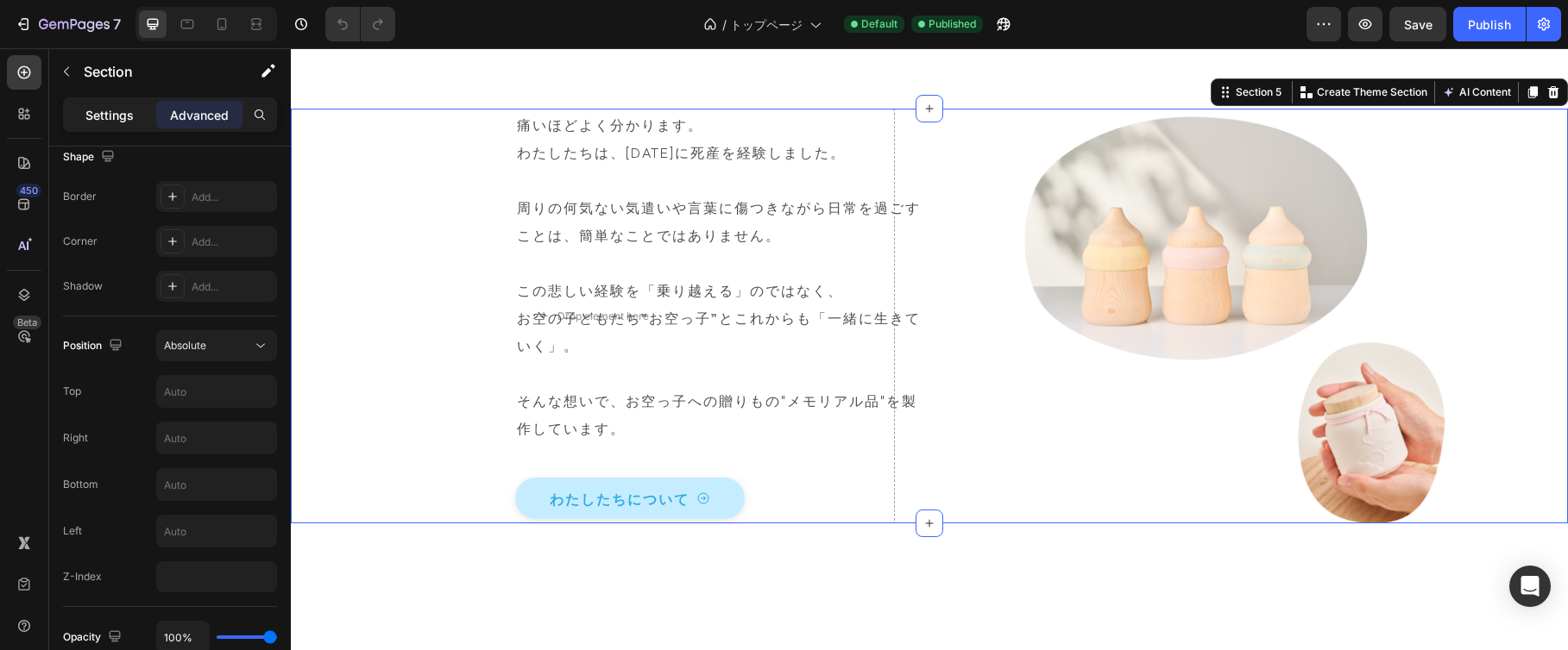
click at [100, 109] on p "Settings" at bounding box center [109, 115] width 48 height 18
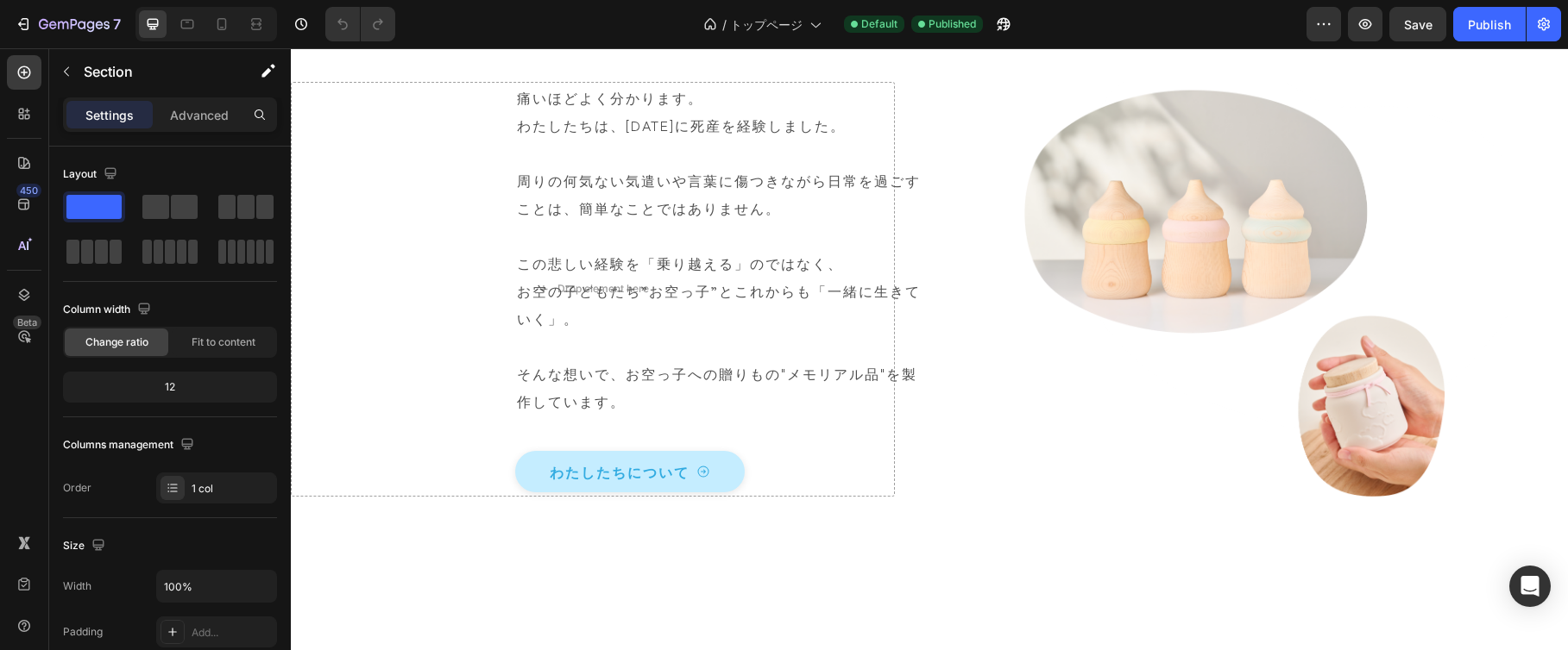
scroll to position [1195, 0]
